Goal: Task Accomplishment & Management: Manage account settings

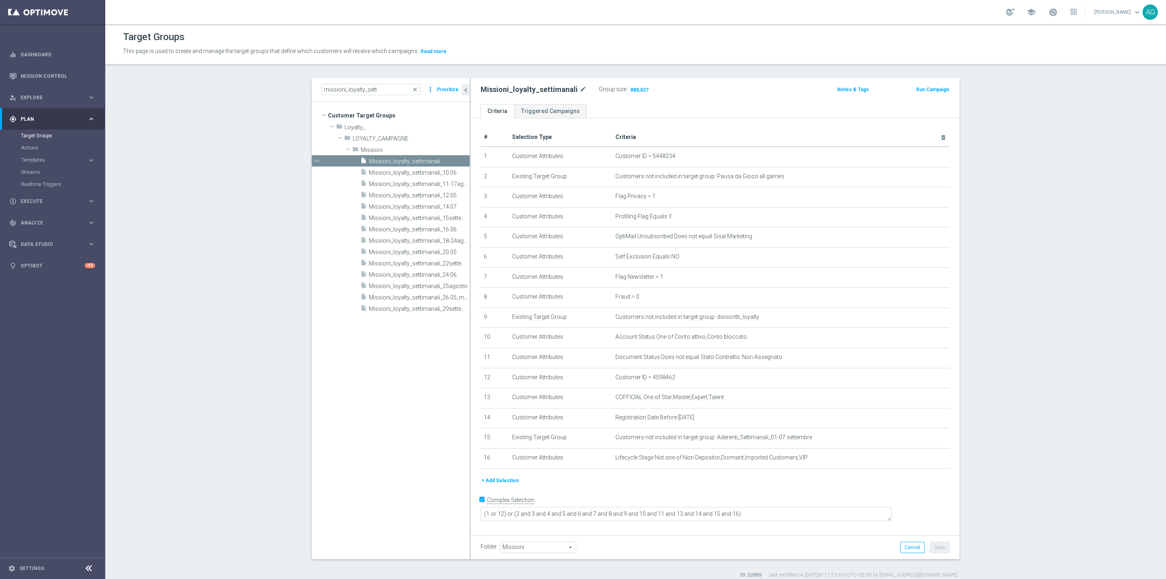
scroll to position [8, 0]
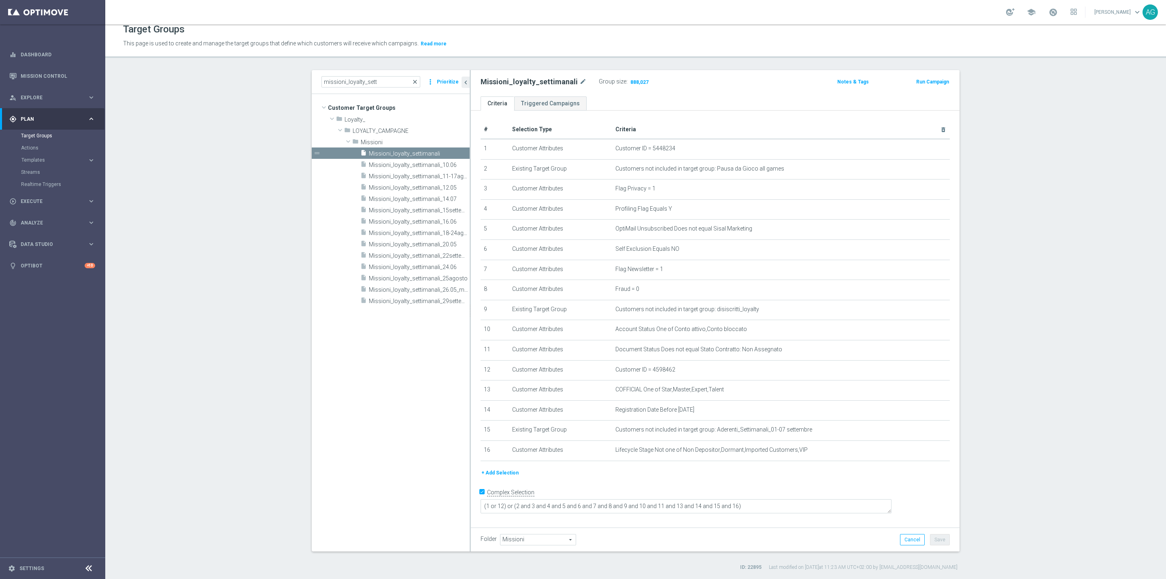
click at [413, 79] on span "close" at bounding box center [415, 82] width 6 height 6
click at [384, 83] on input "missioni_loyalty_sett" at bounding box center [370, 81] width 99 height 11
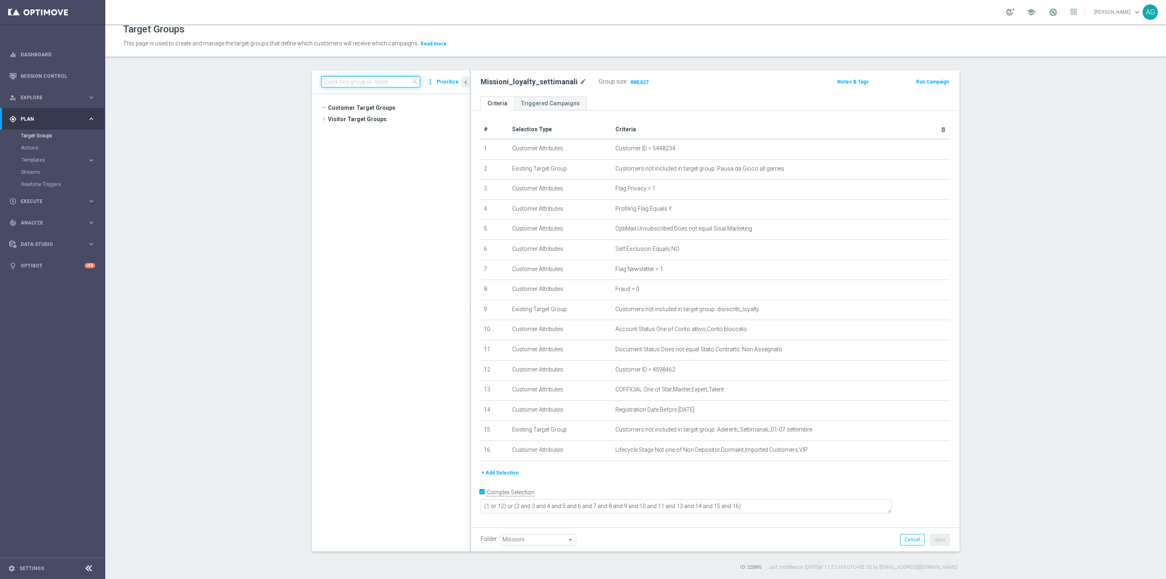
click at [370, 82] on input at bounding box center [370, 81] width 99 height 11
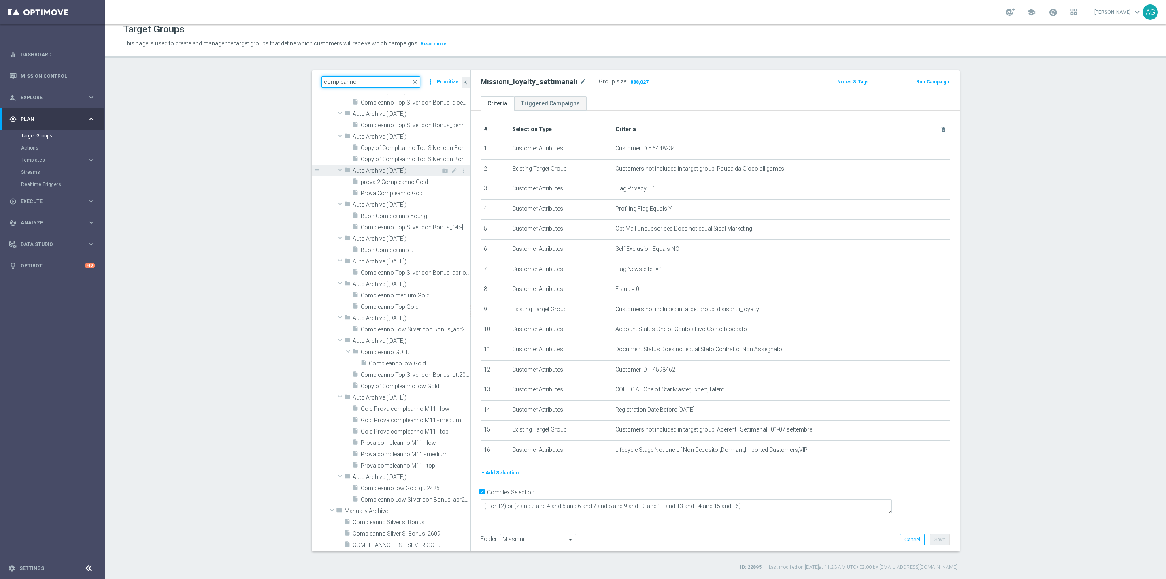
scroll to position [449, 0]
type input "compleanno"
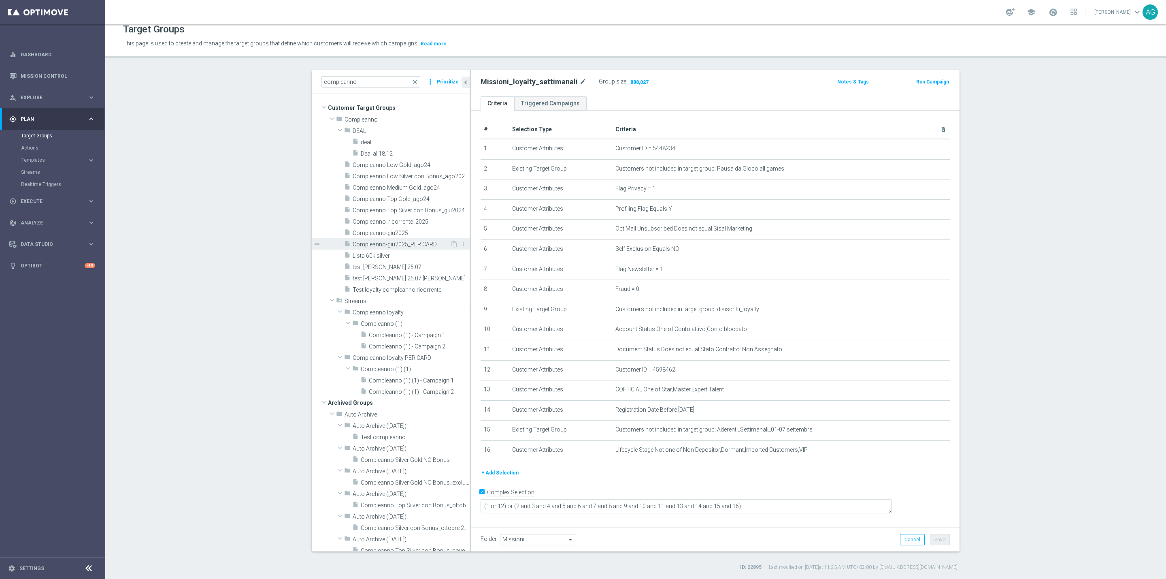
click at [387, 244] on span "Compleanno-giu2025_PER CARD" at bounding box center [402, 244] width 98 height 7
type textarea "(1 AND 2 AND 3 AND 4 AND 5 AND 6 AND 7 AND 8 AND 9 AND 10)"
type input "Compleanno"
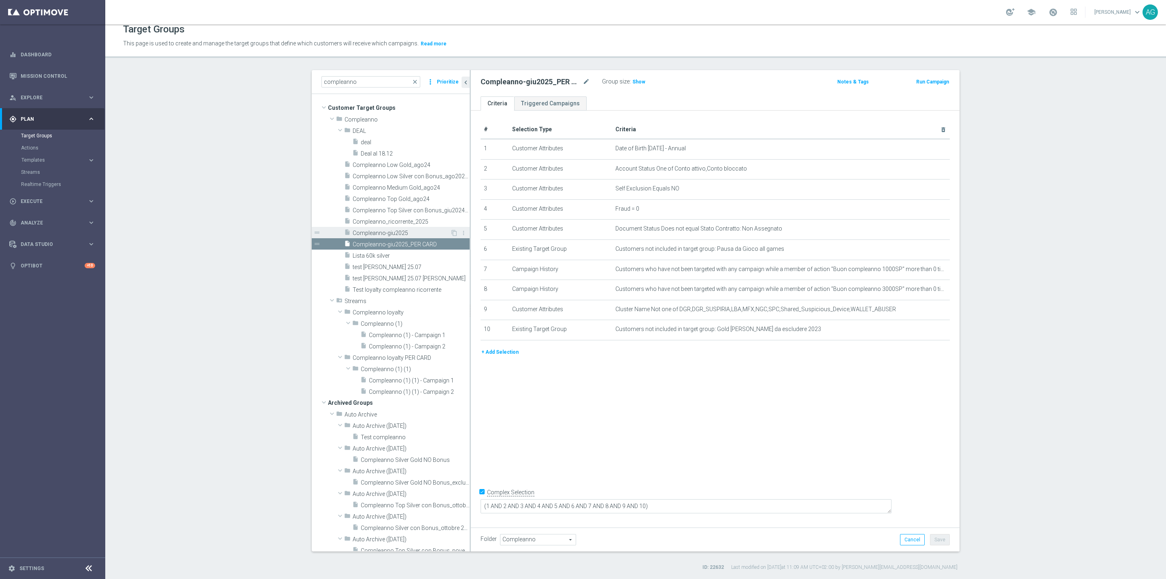
click at [388, 234] on span "Compleanno-giu2025" at bounding box center [402, 233] width 98 height 7
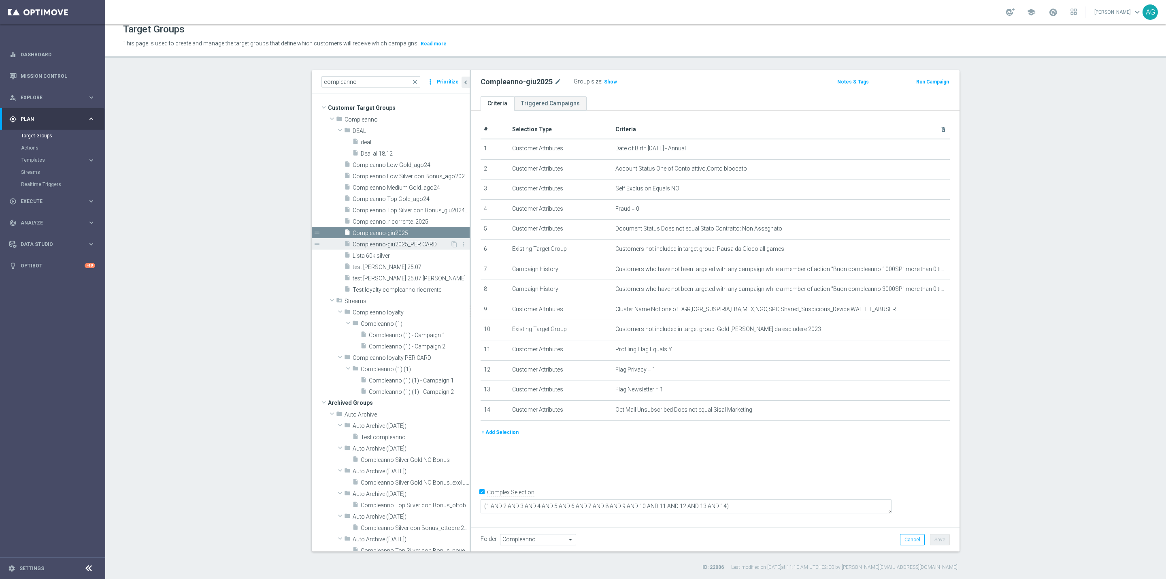
click at [411, 238] on div "insert_drive_file Compleanno-giu2025_PER CARD" at bounding box center [397, 243] width 106 height 11
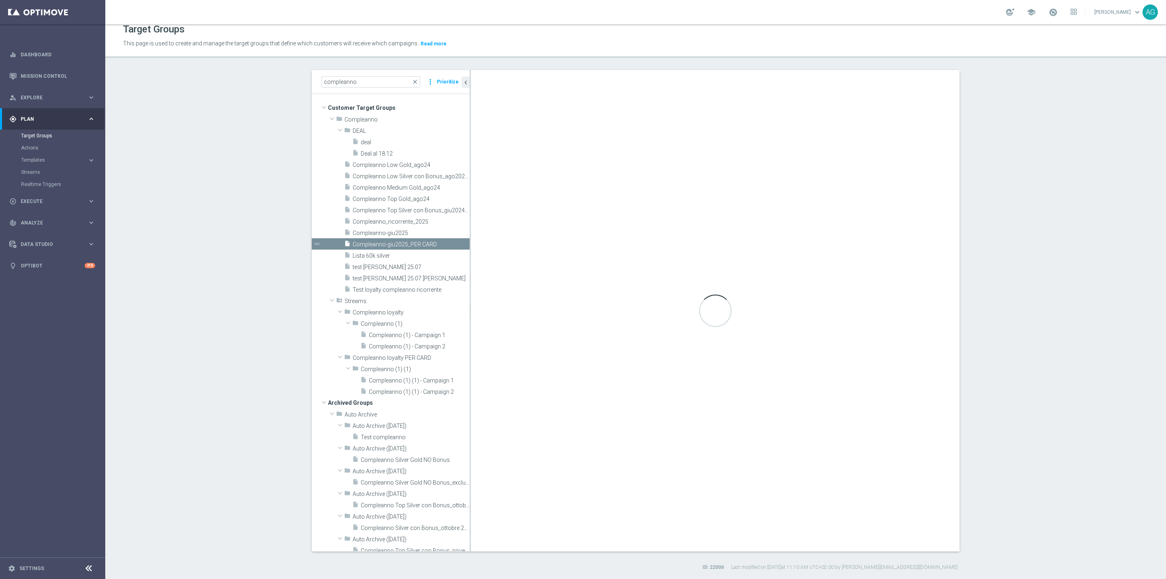
type textarea "(1 AND 2 AND 3 AND 4 AND 5 AND 6 AND 7 AND 8 AND 9 AND 10)"
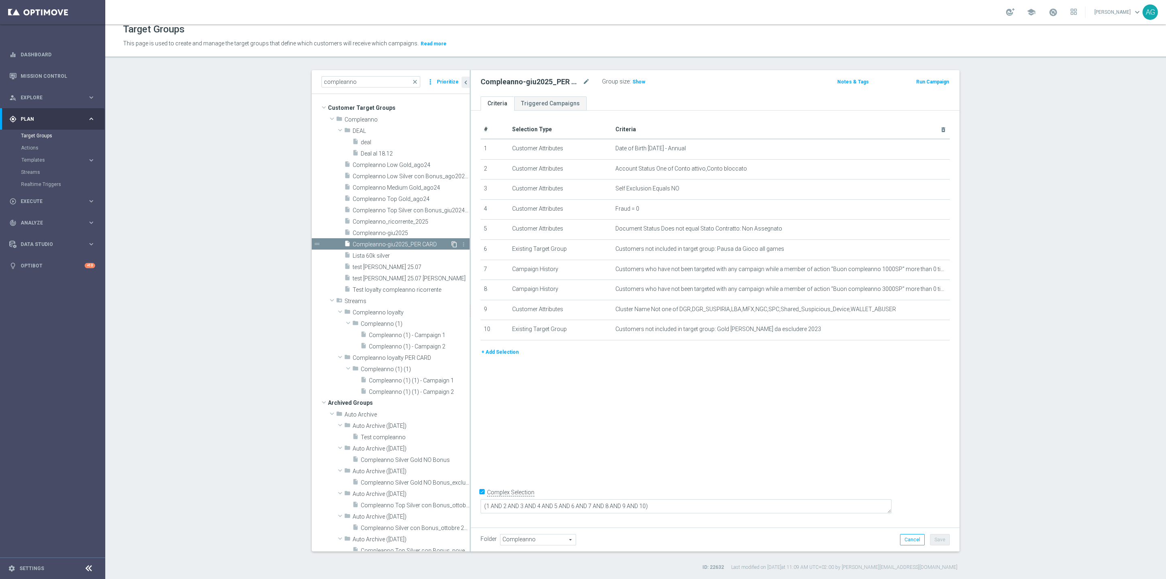
click at [451, 245] on icon "content_copy" at bounding box center [454, 244] width 6 height 6
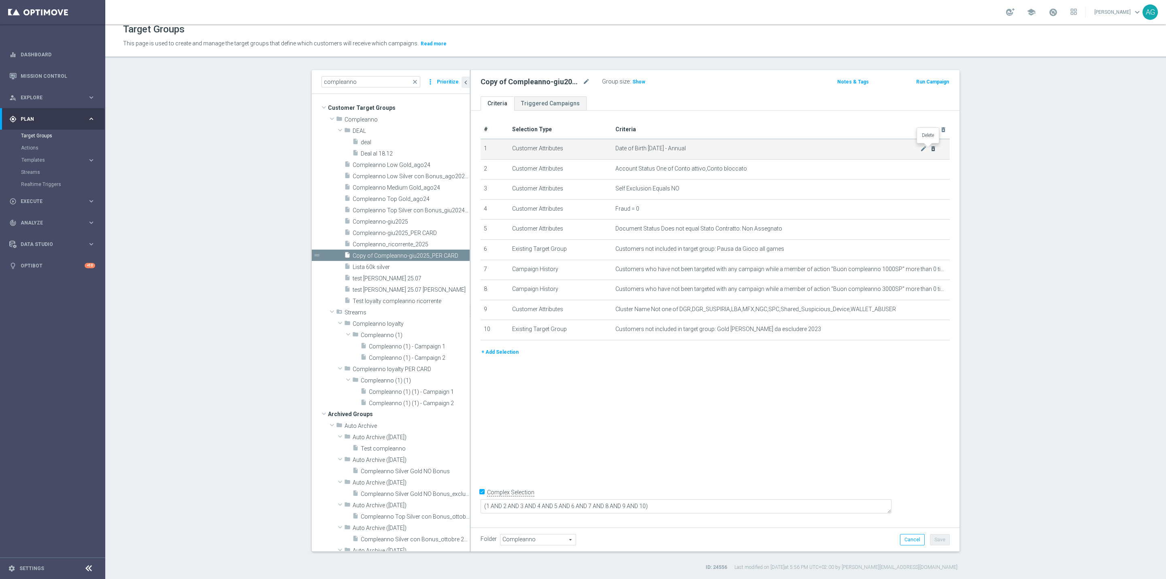
click at [930, 148] on icon "delete_forever" at bounding box center [933, 148] width 6 height 6
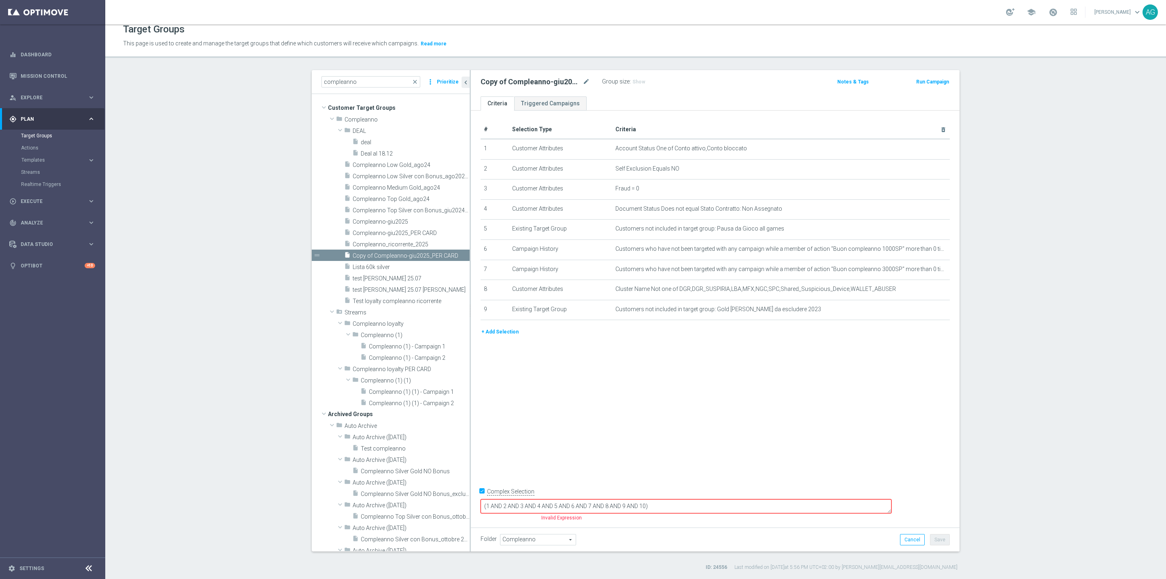
click at [500, 334] on button "+ Add Selection" at bounding box center [500, 331] width 39 height 9
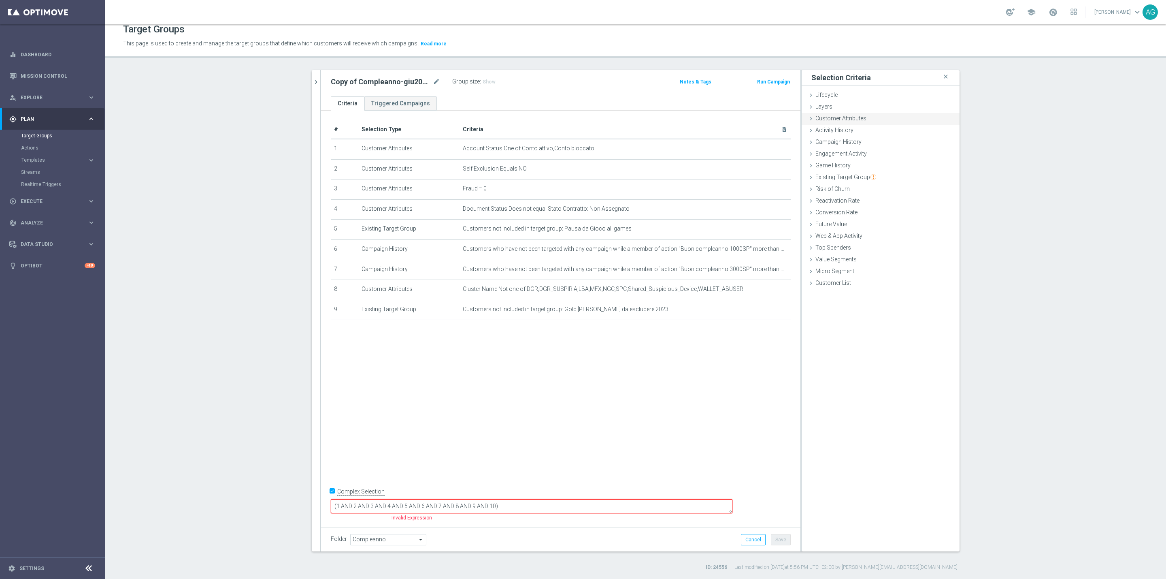
click at [855, 121] on span "Customer Attributes" at bounding box center [840, 118] width 51 height 6
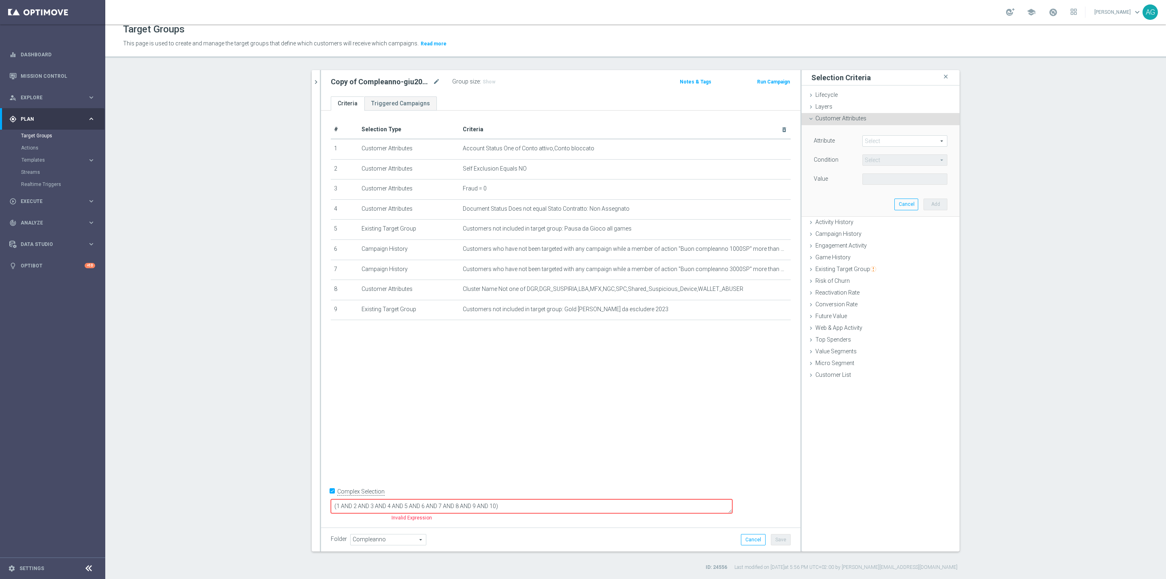
click at [867, 145] on span at bounding box center [905, 141] width 84 height 11
click at [871, 143] on input "search" at bounding box center [904, 140] width 85 height 11
type input "id"
click at [894, 158] on label "Customer ID" at bounding box center [904, 153] width 85 height 11
type input "Customer ID"
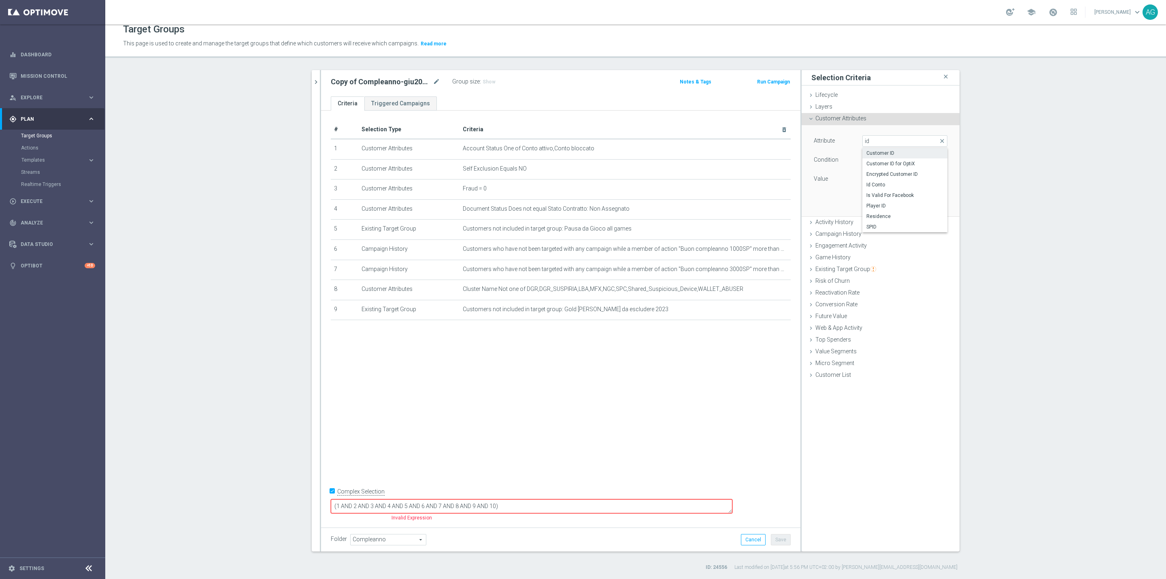
type input "="
click at [876, 181] on input "number" at bounding box center [880, 178] width 36 height 11
paste input "5977717"
type input "5977717"
click at [923, 205] on button "Add" at bounding box center [935, 203] width 24 height 11
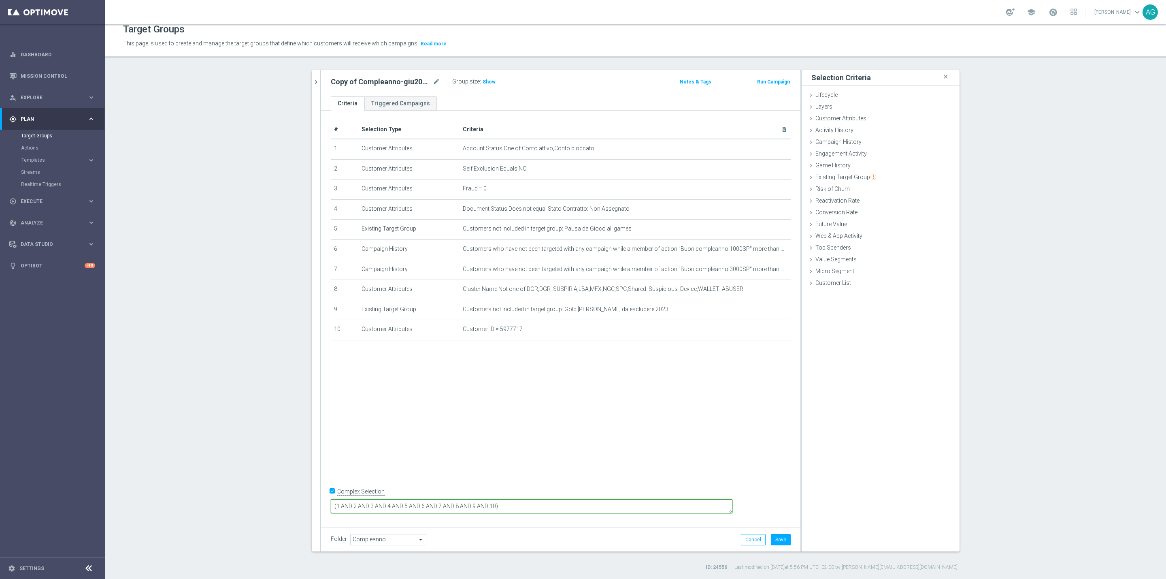
drag, startPoint x: 548, startPoint y: 508, endPoint x: 555, endPoint y: 508, distance: 7.3
click at [549, 508] on textarea "(1 AND 2 AND 3 AND 4 AND 5 AND 6 AND 7 AND 8 AND 9 AND 10)" at bounding box center [532, 506] width 402 height 14
click at [577, 446] on div "# Selection Type Criteria delete_forever 1 Customer Attributes Account Status O…" at bounding box center [560, 317] width 479 height 412
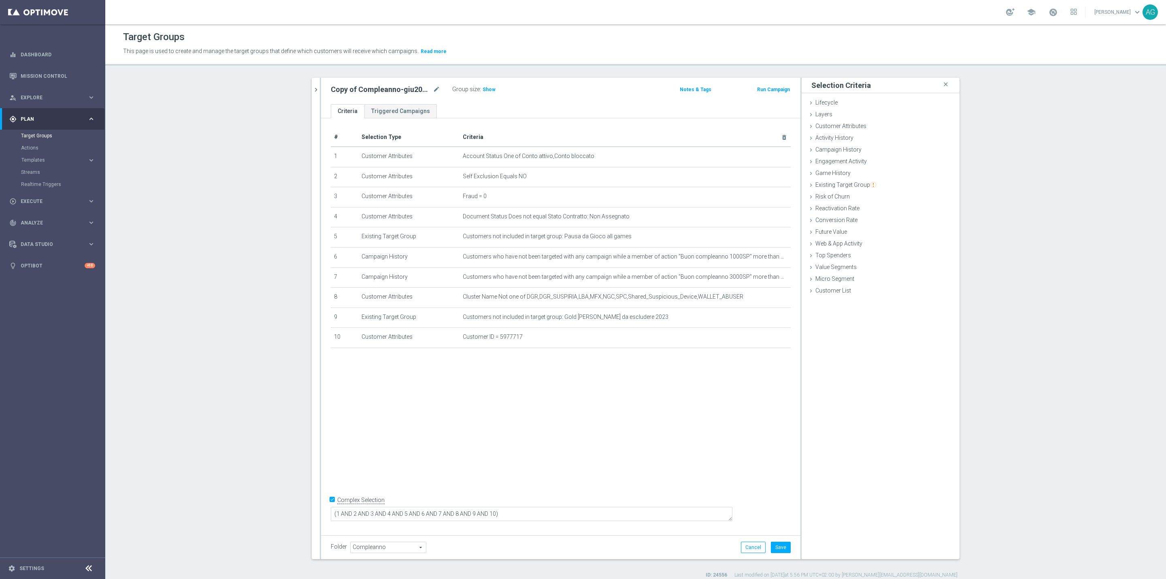
scroll to position [8, 0]
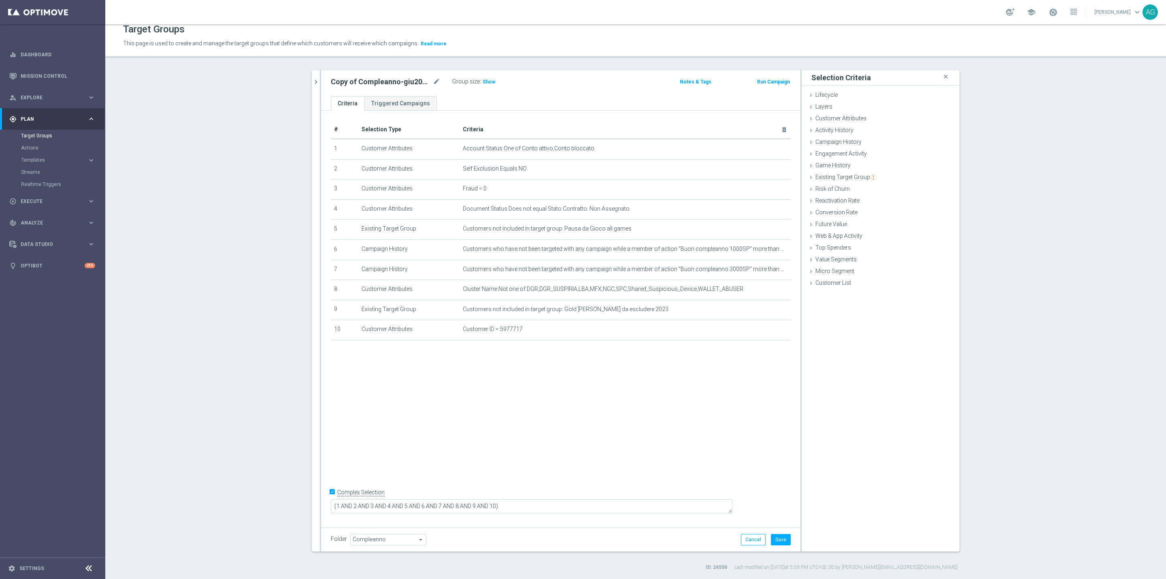
click at [573, 435] on div "# Selection Type Criteria delete_forever 1 Customer Attributes Account Status O…" at bounding box center [560, 317] width 479 height 412
click at [483, 81] on span "Show" at bounding box center [489, 82] width 13 height 6
click at [590, 411] on div "# Selection Type Criteria delete_forever 1 Customer Attributes Account Status O…" at bounding box center [560, 317] width 479 height 412
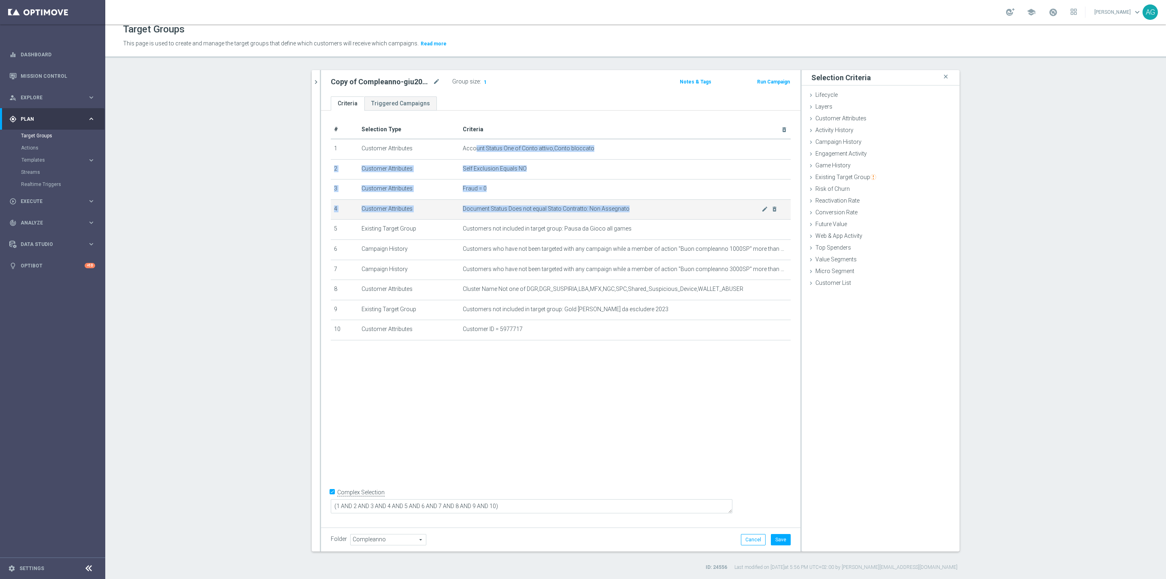
drag, startPoint x: 470, startPoint y: 149, endPoint x: 557, endPoint y: 212, distance: 107.4
click at [557, 212] on tbody "1 Customer Attributes Account Status One of Conto attivo,Conto bloccato mode_ed…" at bounding box center [561, 239] width 460 height 201
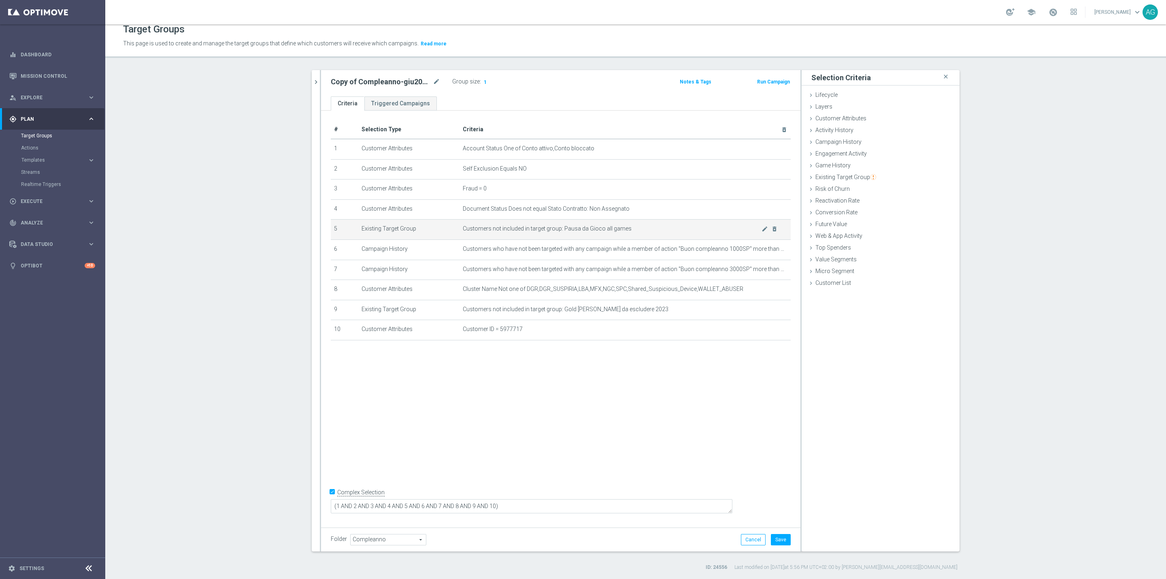
click at [551, 223] on td "Customers not included in target group: Pausa da Gioco all games mode_edit dele…" at bounding box center [625, 229] width 331 height 20
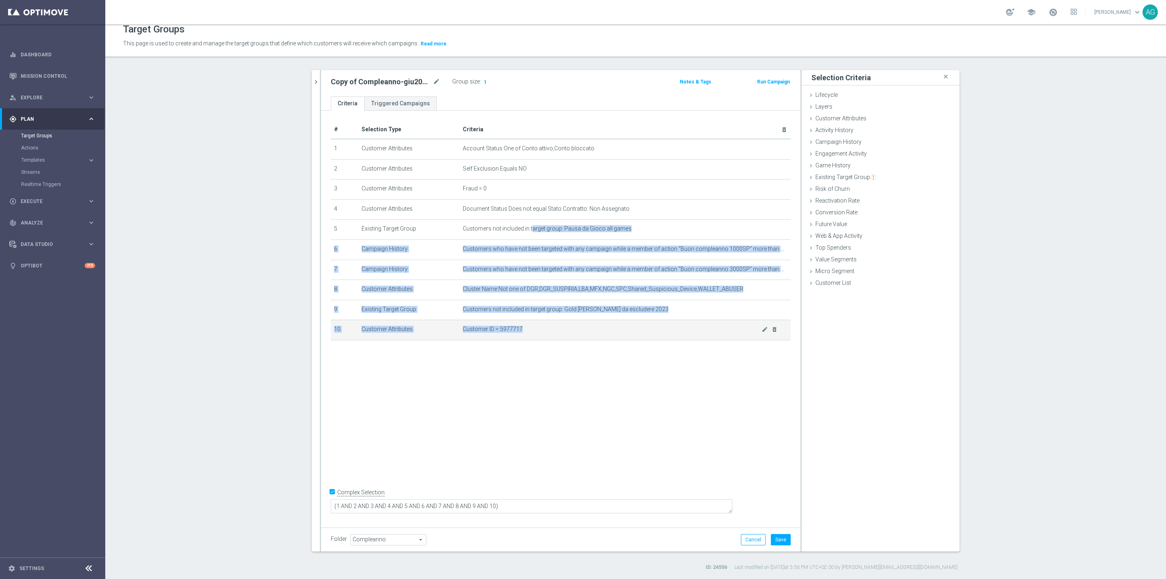
drag, startPoint x: 528, startPoint y: 229, endPoint x: 547, endPoint y: 333, distance: 106.2
click at [547, 333] on tbody "1 Customer Attributes Account Status One of Conto attivo,Conto bloccato mode_ed…" at bounding box center [561, 239] width 460 height 201
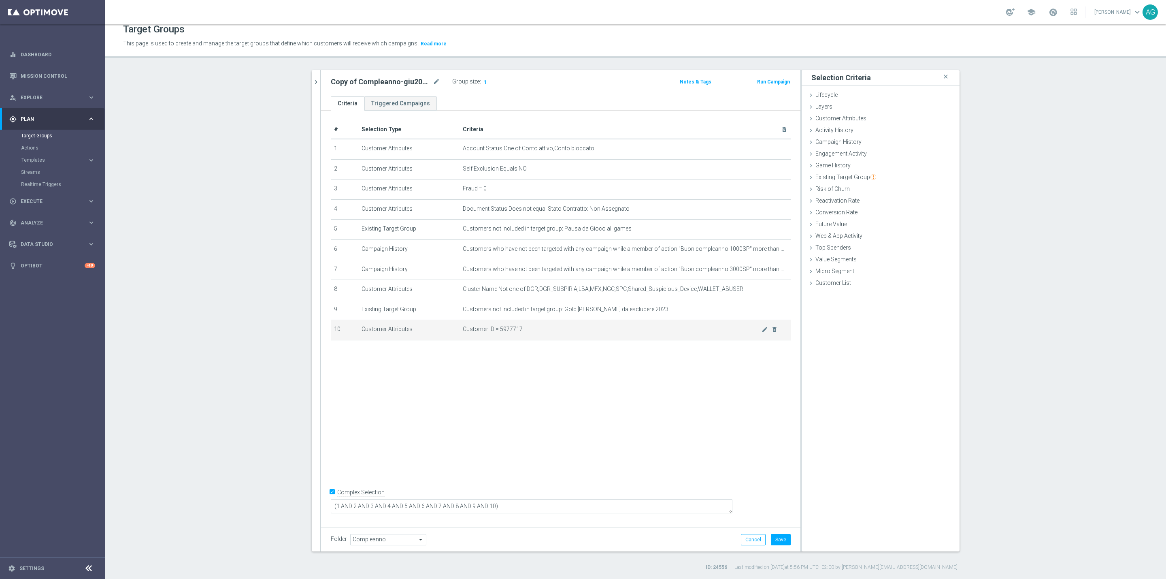
click at [547, 334] on td "Customer ID = 5977717 mode_edit delete_forever" at bounding box center [625, 330] width 331 height 20
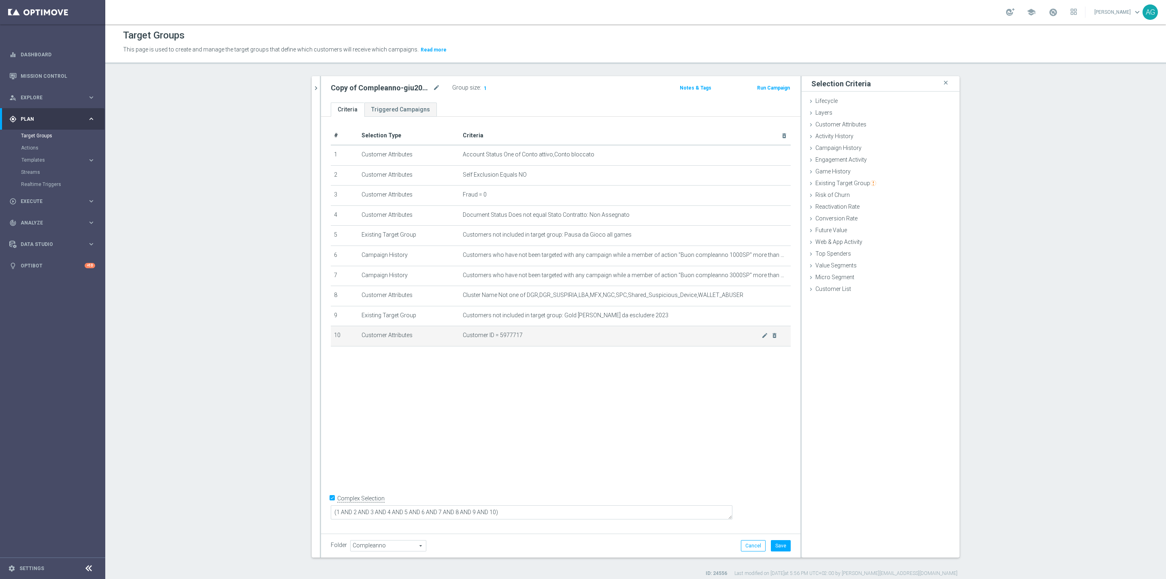
scroll to position [0, 0]
